Goal: Transaction & Acquisition: Book appointment/travel/reservation

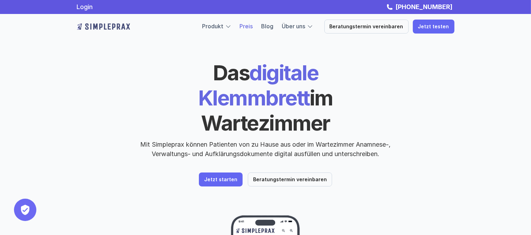
click at [251, 28] on link "Preis" at bounding box center [246, 26] width 13 height 7
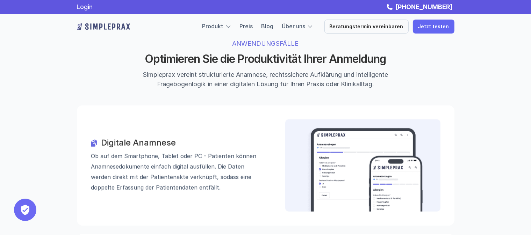
scroll to position [672, 0]
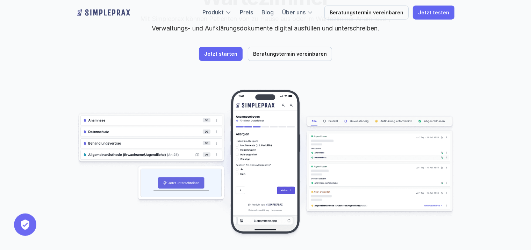
scroll to position [140, 0]
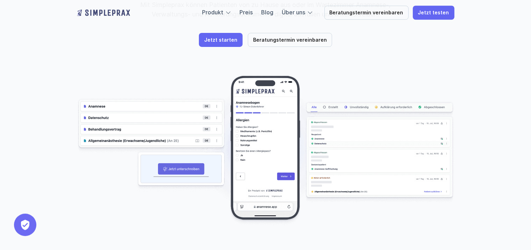
click at [172, 142] on img at bounding box center [266, 150] width 378 height 150
click at [253, 12] on link "Preis" at bounding box center [246, 12] width 13 height 7
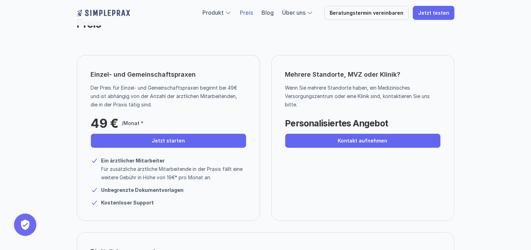
scroll to position [32, 0]
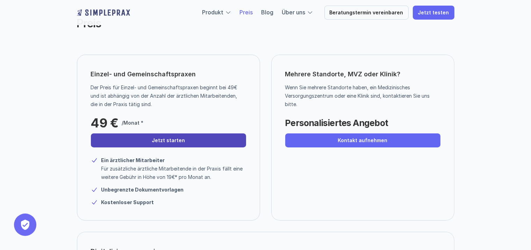
click at [165, 137] on link "Jetzt starten" at bounding box center [168, 140] width 155 height 14
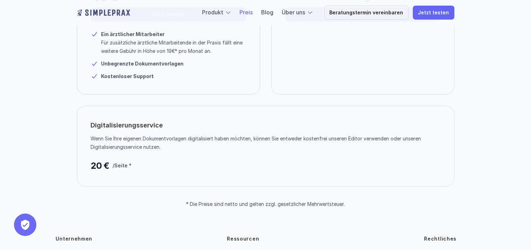
scroll to position [216, 0]
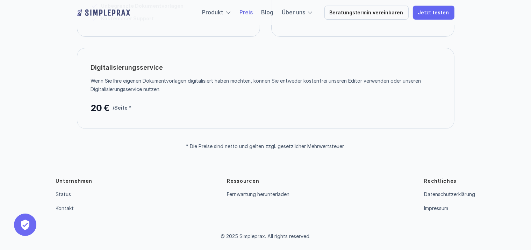
click at [162, 222] on div "Unternehmen Status Kontakt Ressourcen Fernwartung herunterladen Rechtliches Dat…" at bounding box center [265, 199] width 531 height 100
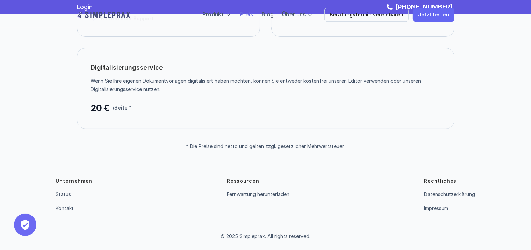
scroll to position [0, 0]
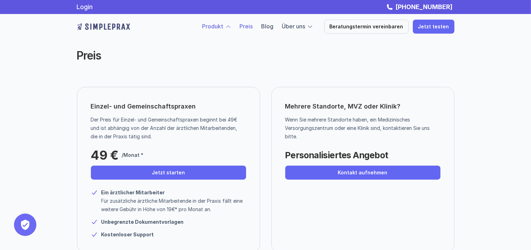
click at [224, 26] on link "Produkt" at bounding box center [212, 26] width 21 height 7
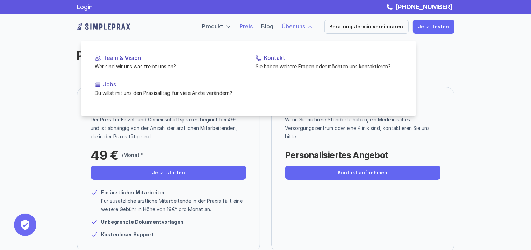
click at [304, 26] on link "Über uns" at bounding box center [293, 26] width 23 height 7
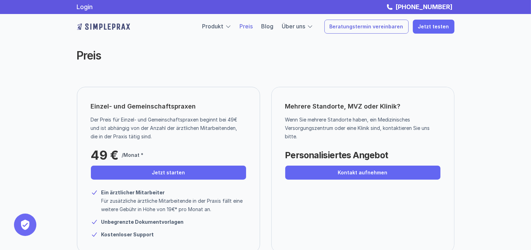
click at [373, 29] on p "Beratungstermin vereinbaren" at bounding box center [367, 27] width 74 height 6
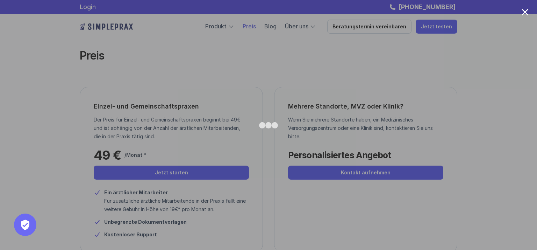
click at [526, 12] on div at bounding box center [525, 12] width 7 height 7
